Goal: Task Accomplishment & Management: Manage account settings

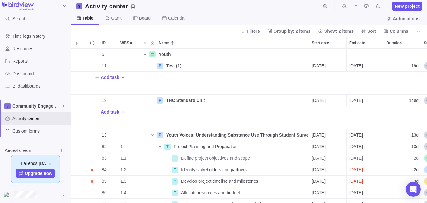
scroll to position [150, 351]
click at [47, 193] on div at bounding box center [35, 194] width 71 height 17
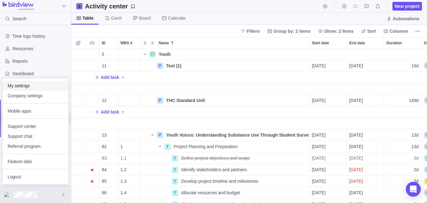
click at [49, 90] on div "My settings" at bounding box center [35, 86] width 66 height 10
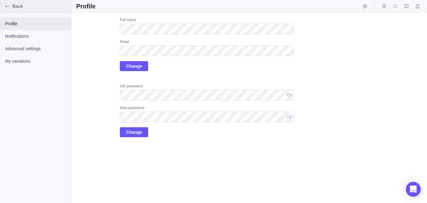
click at [26, 8] on span "Back" at bounding box center [40, 6] width 56 height 6
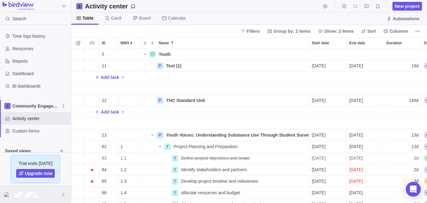
scroll to position [150, 351]
click at [41, 191] on div at bounding box center [35, 194] width 71 height 17
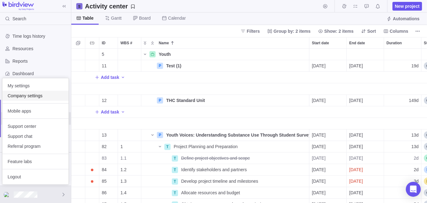
click at [37, 98] on span "Company settings" at bounding box center [35, 96] width 56 height 6
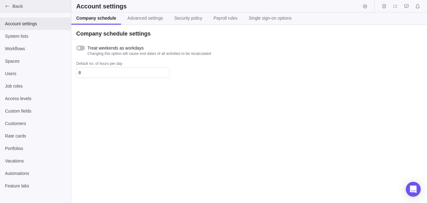
click at [28, 9] on div "Back" at bounding box center [35, 6] width 71 height 12
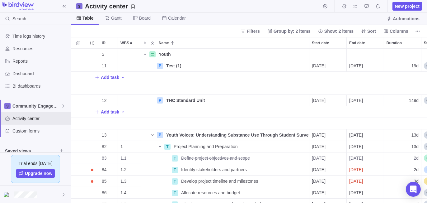
scroll to position [5, 5]
click at [302, 65] on icon "More actions" at bounding box center [303, 65] width 5 height 5
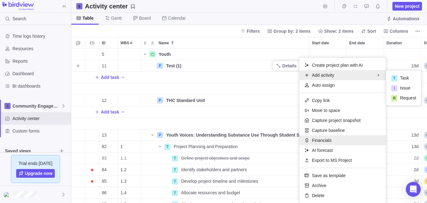
click at [319, 136] on div "Financials" at bounding box center [343, 140] width 87 height 10
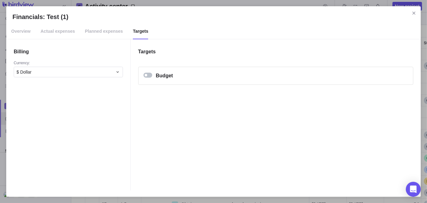
click at [144, 74] on div "Financials: Test (1)" at bounding box center [148, 75] width 9 height 5
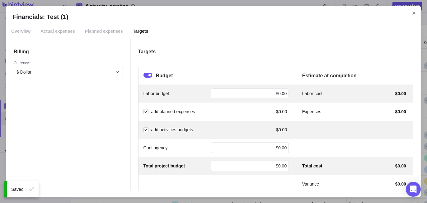
click at [63, 33] on span "Actual expenses" at bounding box center [57, 32] width 35 height 16
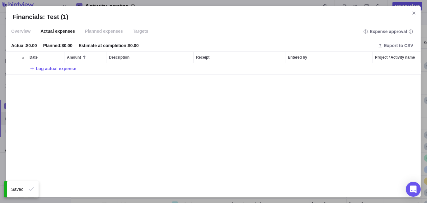
click at [107, 34] on span "Planned expenses" at bounding box center [104, 32] width 38 height 16
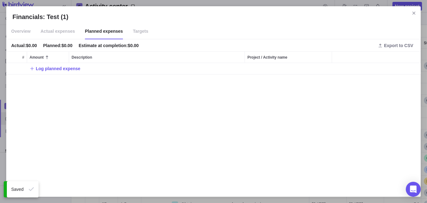
scroll to position [123, 410]
click at [413, 13] on icon "Close" at bounding box center [414, 13] width 5 height 5
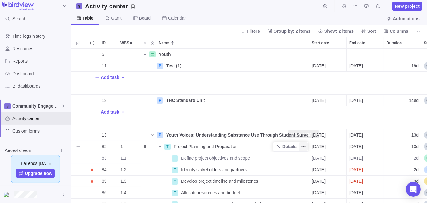
click at [304, 148] on icon "More actions" at bounding box center [303, 146] width 5 height 5
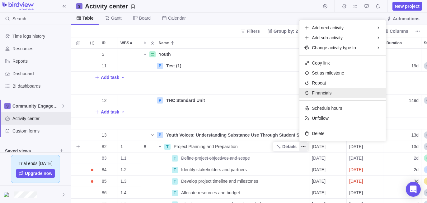
click at [325, 93] on span "Financials" at bounding box center [322, 93] width 20 height 6
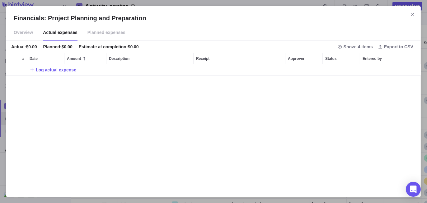
scroll to position [120, 410]
drag, startPoint x: 21, startPoint y: 32, endPoint x: 29, endPoint y: 38, distance: 9.5
click at [21, 35] on span "Overview" at bounding box center [23, 33] width 19 height 16
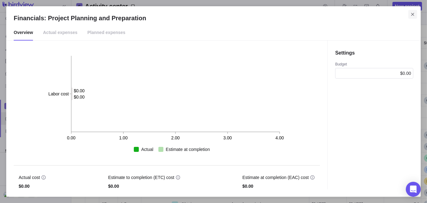
click at [412, 15] on icon "Close" at bounding box center [413, 14] width 3 height 3
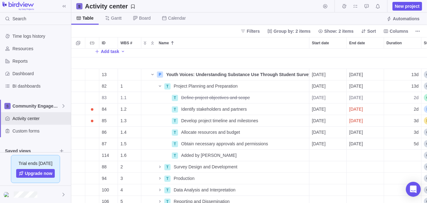
scroll to position [50, 0]
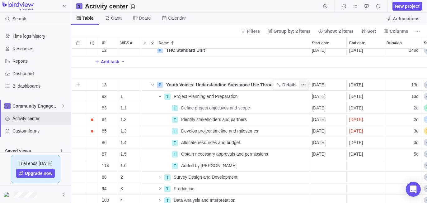
click at [303, 86] on icon "More actions" at bounding box center [303, 84] width 5 height 5
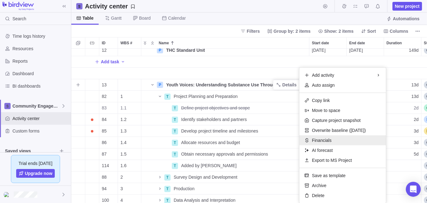
click at [325, 137] on span "Financials" at bounding box center [322, 140] width 20 height 6
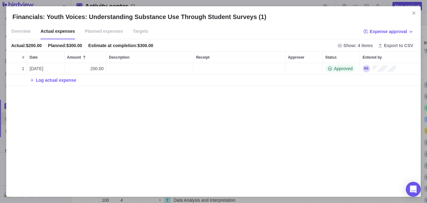
scroll to position [5, 5]
click at [133, 34] on span "Targets" at bounding box center [141, 32] width 16 height 16
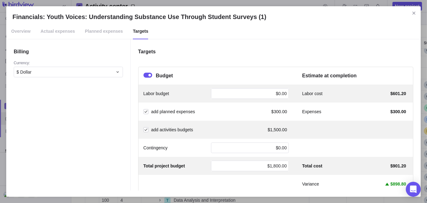
click at [98, 34] on span "Planned expenses" at bounding box center [104, 32] width 38 height 16
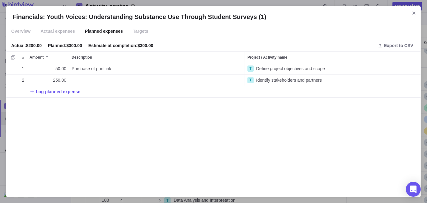
scroll to position [123, 410]
click at [414, 13] on icon "Close" at bounding box center [414, 13] width 3 height 3
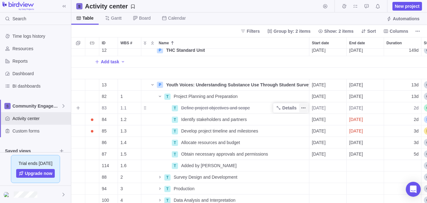
click at [301, 108] on span "More actions" at bounding box center [303, 107] width 9 height 9
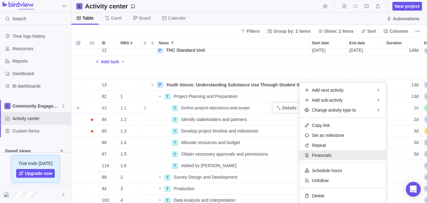
click at [321, 157] on span "Financials" at bounding box center [322, 155] width 20 height 6
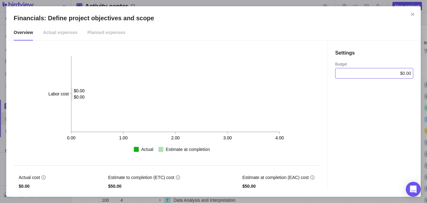
click at [379, 75] on div "$0.00" at bounding box center [375, 73] width 78 height 11
click at [411, 14] on icon "Close" at bounding box center [413, 14] width 5 height 5
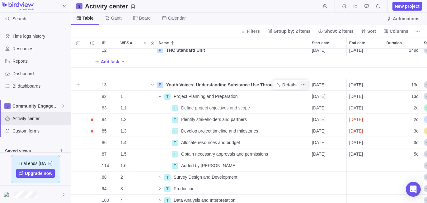
click at [304, 81] on span "More actions" at bounding box center [303, 84] width 9 height 9
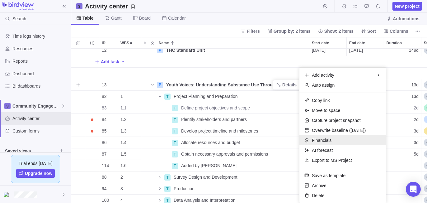
click at [322, 140] on span "Financials" at bounding box center [322, 140] width 20 height 6
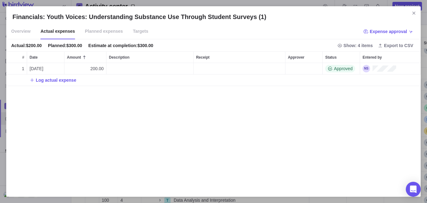
drag, startPoint x: 102, startPoint y: 31, endPoint x: 104, endPoint y: 44, distance: 13.9
click at [102, 32] on span "Planned expenses" at bounding box center [104, 32] width 38 height 16
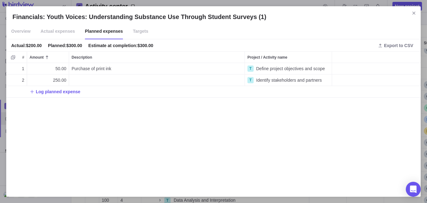
drag, startPoint x: 176, startPoint y: 198, endPoint x: 300, endPoint y: 193, distance: 124.1
click at [301, 194] on div "Financials: Youth Voices: Understanding Substance Use Through Student Surveys (…" at bounding box center [213, 101] width 427 height 203
drag, startPoint x: 310, startPoint y: 199, endPoint x: 273, endPoint y: 170, distance: 46.6
click at [319, 197] on div "Financials: Youth Voices: Understanding Substance Use Through Student Surveys (…" at bounding box center [213, 101] width 427 height 203
click at [64, 29] on span "Actual expenses" at bounding box center [57, 32] width 35 height 16
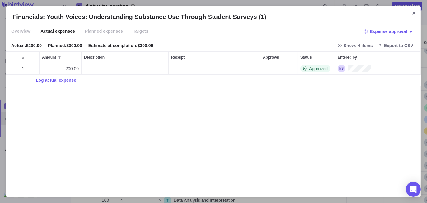
scroll to position [0, 0]
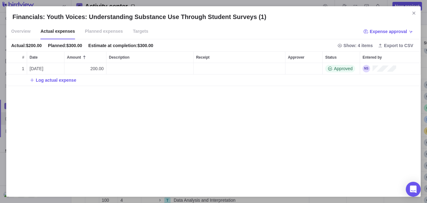
click at [107, 28] on span "Planned expenses" at bounding box center [104, 32] width 38 height 16
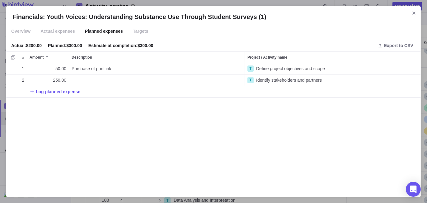
scroll to position [123, 410]
click at [409, 14] on h2 "Financials: Youth Voices: Understanding Substance Use Through Student Surveys (…" at bounding box center [213, 16] width 402 height 9
drag, startPoint x: 412, startPoint y: 11, endPoint x: 181, endPoint y: 9, distance: 231.8
click at [412, 11] on icon "Close" at bounding box center [414, 13] width 5 height 5
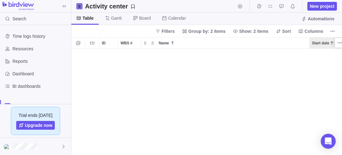
scroll to position [101, 266]
